Goal: Transaction & Acquisition: Purchase product/service

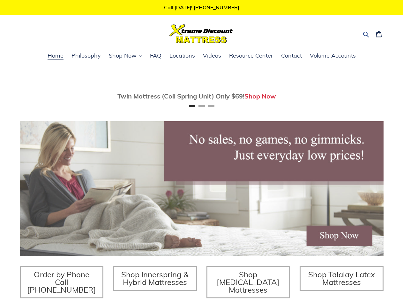
click at [367, 34] on icon "button" at bounding box center [366, 34] width 6 height 6
click at [0, 0] on div "Submit Close search" at bounding box center [0, 0] width 0 height 0
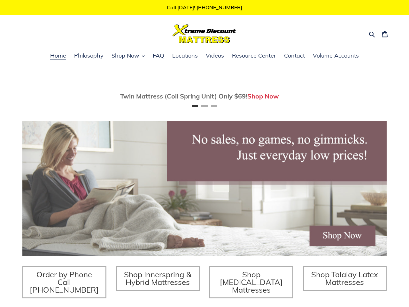
click at [202, 96] on span "Twin Mattress (Coil Spring Unit) Only $69!" at bounding box center [183, 96] width 127 height 8
click at [394, 96] on div "Twin Mattress (Coil Spring Unit) Only $69! Shop Now Fully Adjustable Queen Base…" at bounding box center [204, 219] width 409 height 287
click at [391, 96] on div "Twin Mattress (Coil Spring Unit) Only $69! Shop Now Fully Adjustable Queen Base…" at bounding box center [204, 219] width 409 height 287
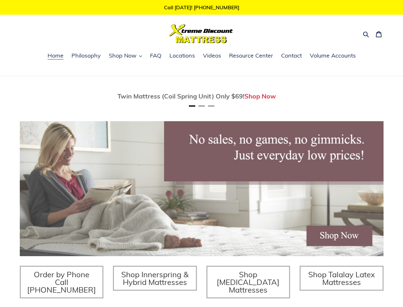
click at [39, 96] on button "Previous" at bounding box center [39, 96] width 13 height 13
click at [365, 96] on button "Next" at bounding box center [364, 96] width 13 height 13
